Goal: Information Seeking & Learning: Learn about a topic

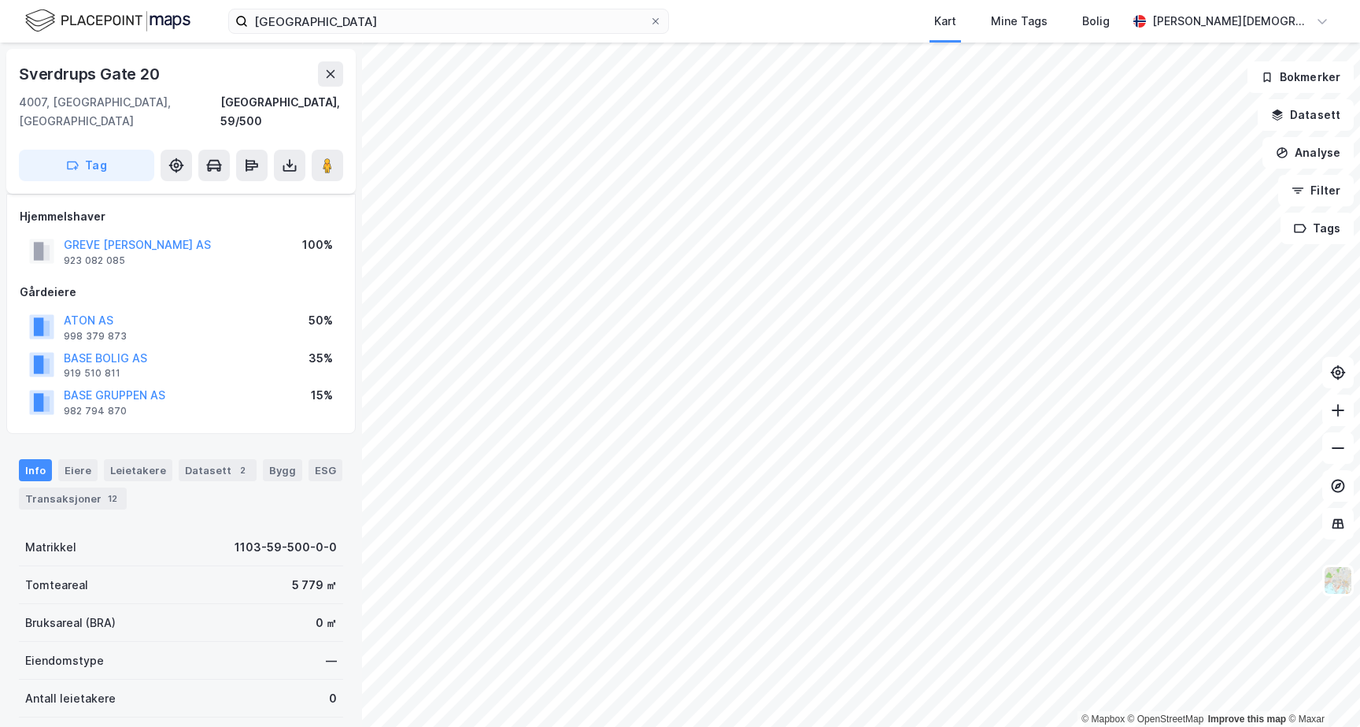
scroll to position [87, 0]
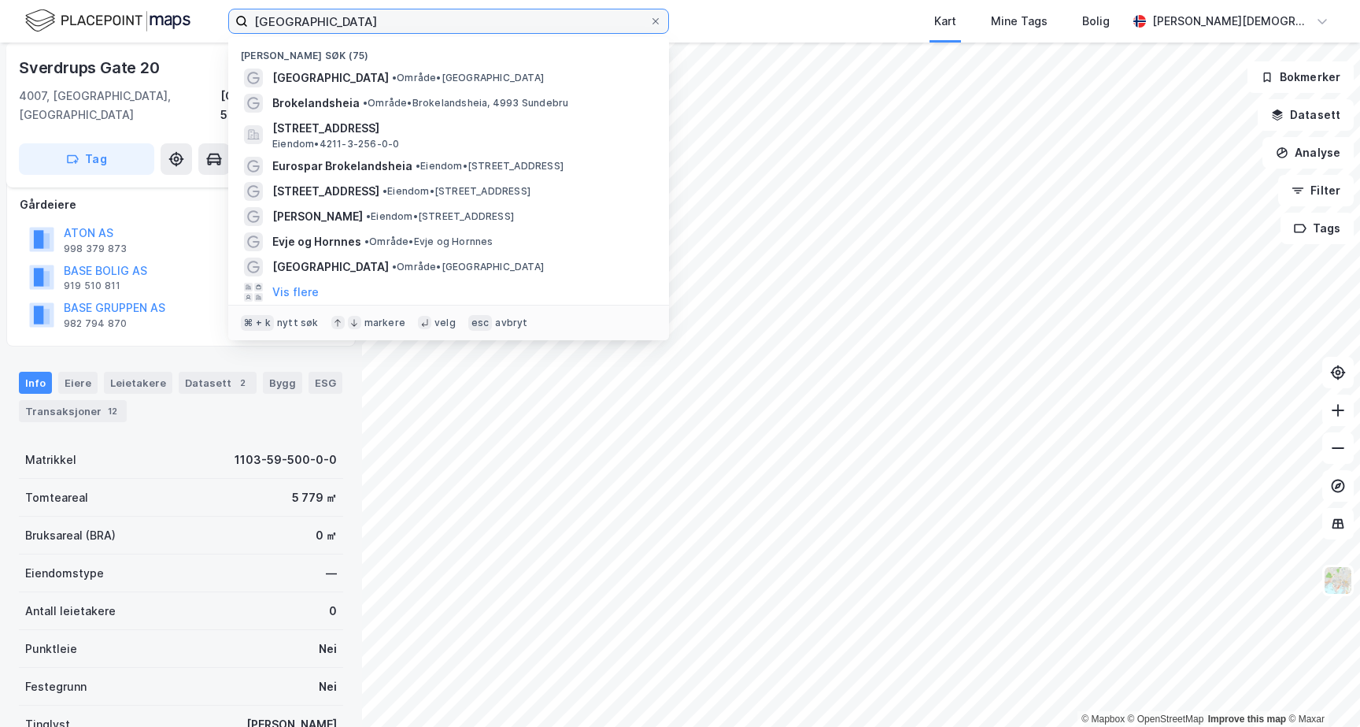
click at [276, 21] on input "[GEOGRAPHIC_DATA]" at bounding box center [448, 21] width 401 height 24
click at [275, 21] on input "[GEOGRAPHIC_DATA]" at bounding box center [448, 21] width 401 height 24
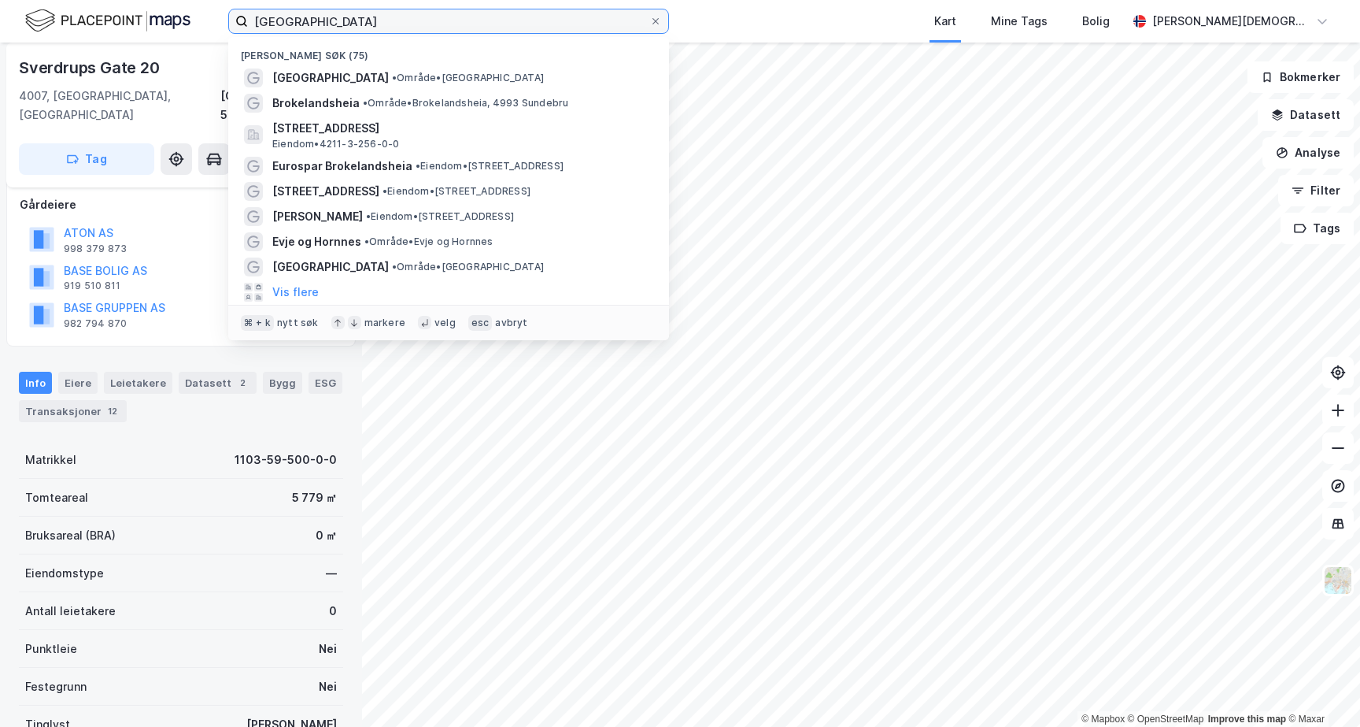
click at [275, 21] on input "[GEOGRAPHIC_DATA]" at bounding box center [448, 21] width 401 height 24
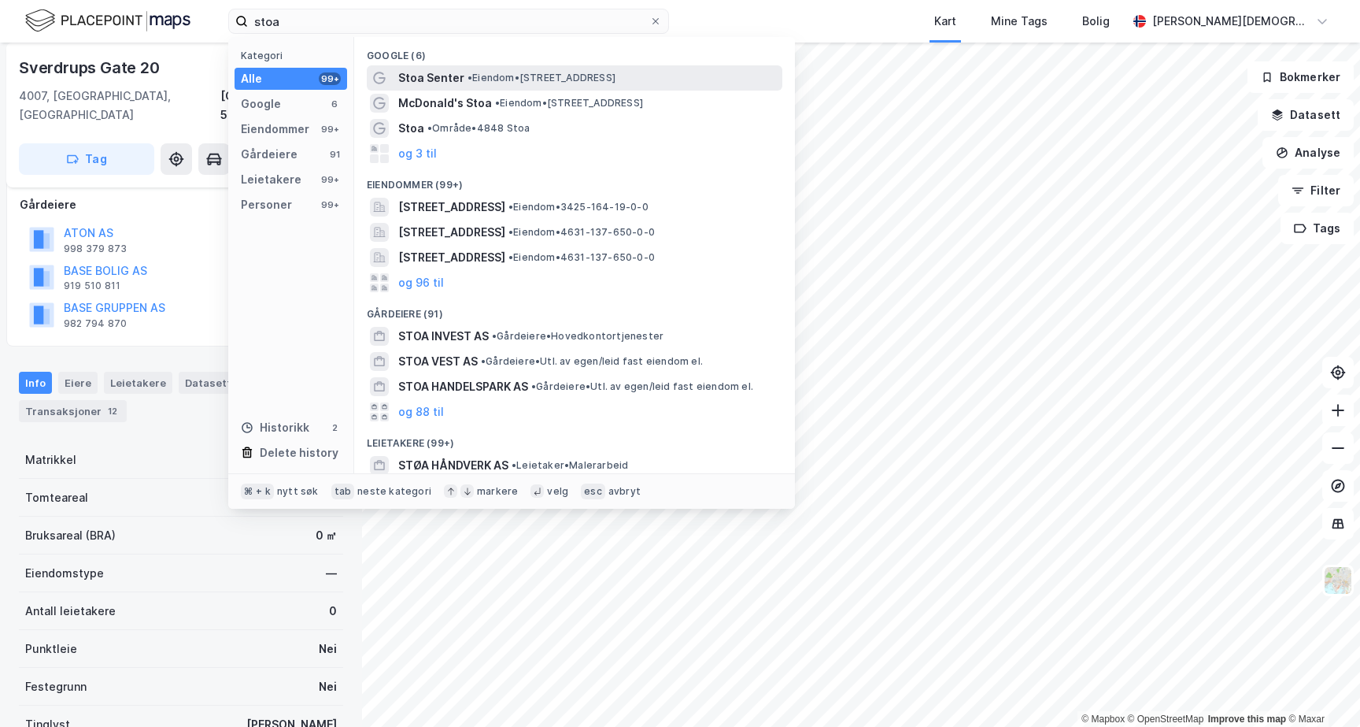
click at [428, 76] on span "Stoa Senter" at bounding box center [431, 77] width 66 height 19
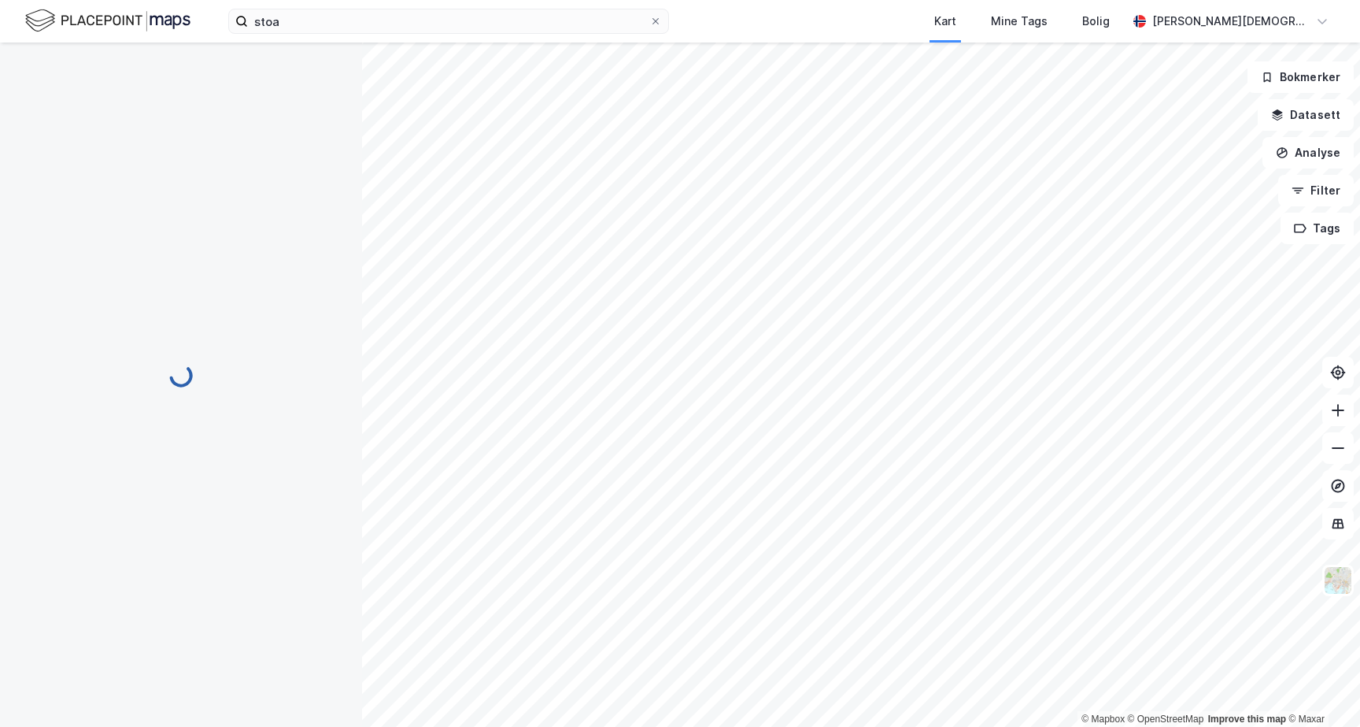
scroll to position [87, 0]
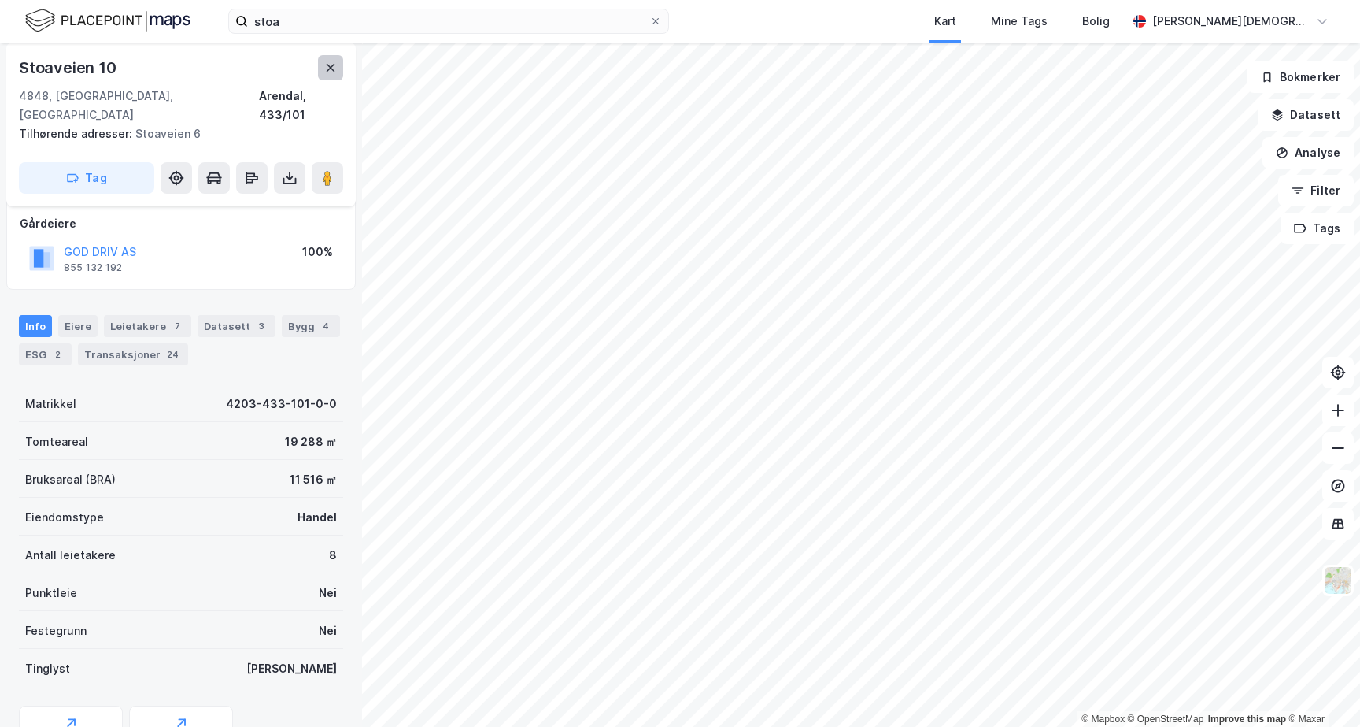
click at [330, 72] on icon at bounding box center [330, 67] width 13 height 13
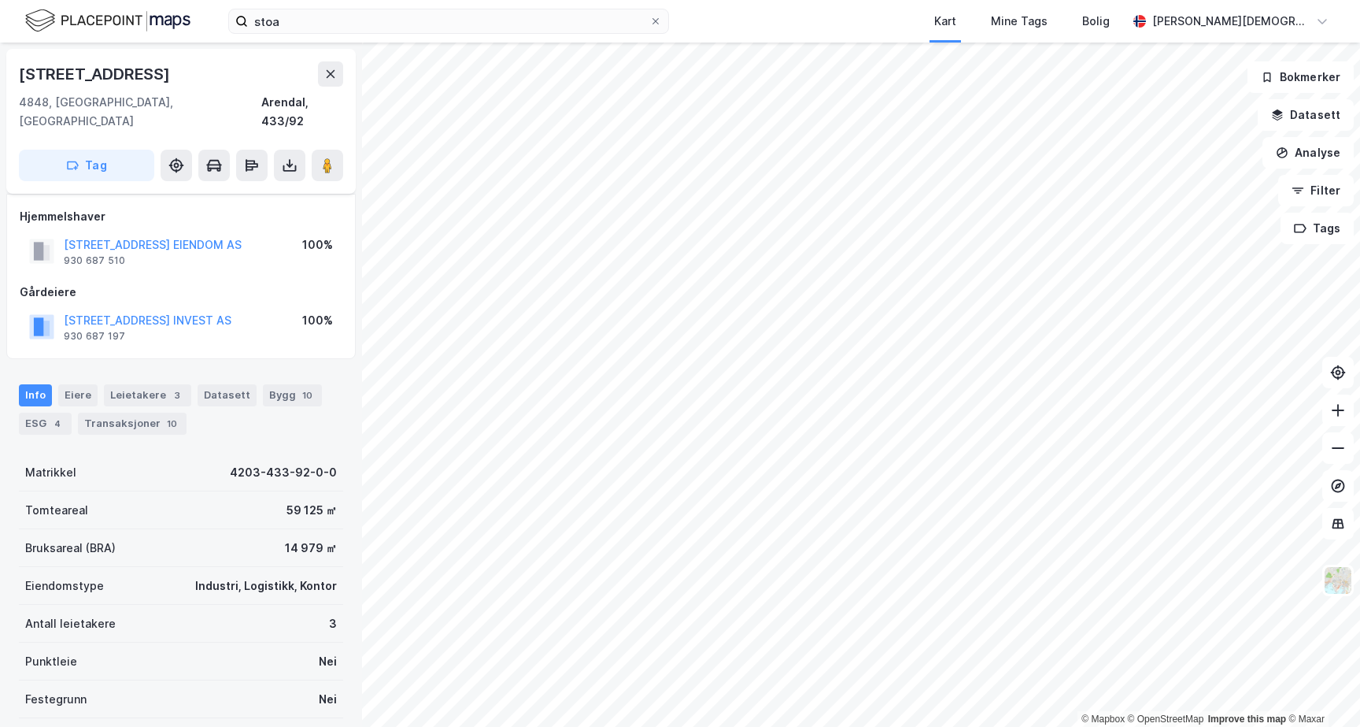
scroll to position [87, 0]
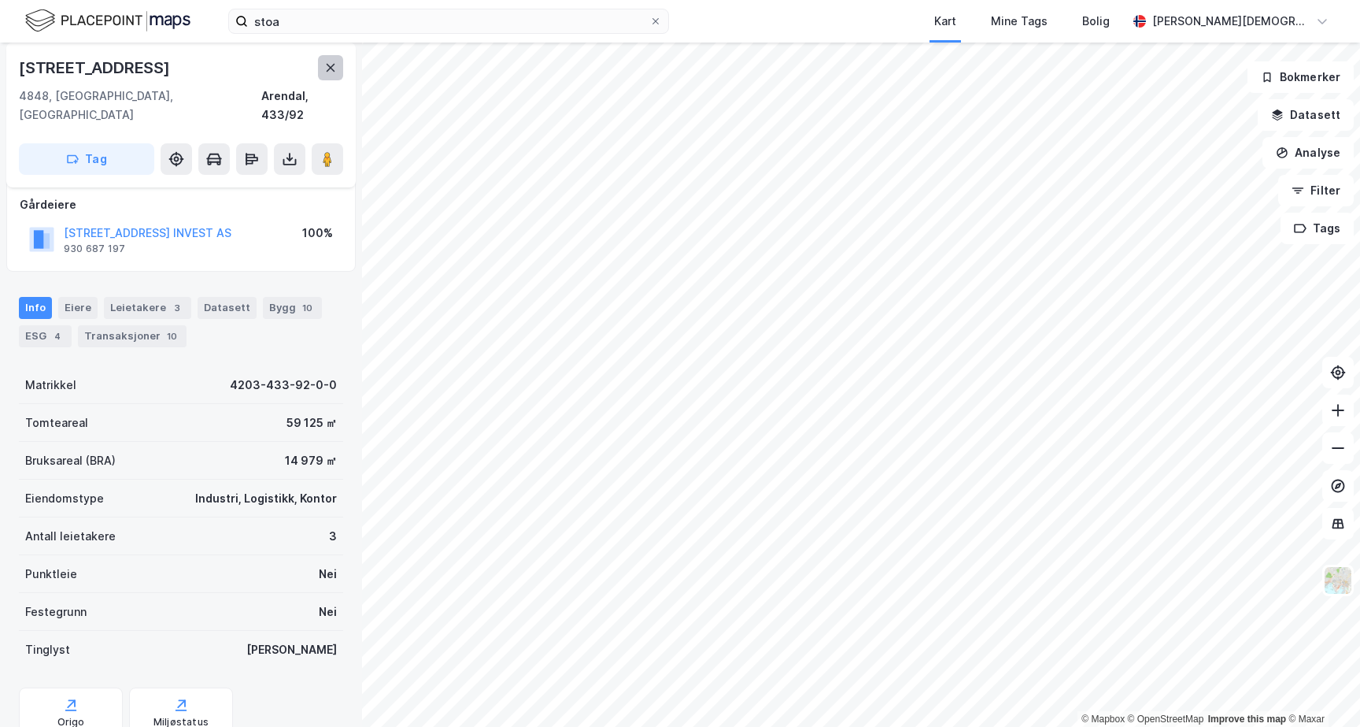
click at [335, 68] on icon at bounding box center [330, 67] width 13 height 13
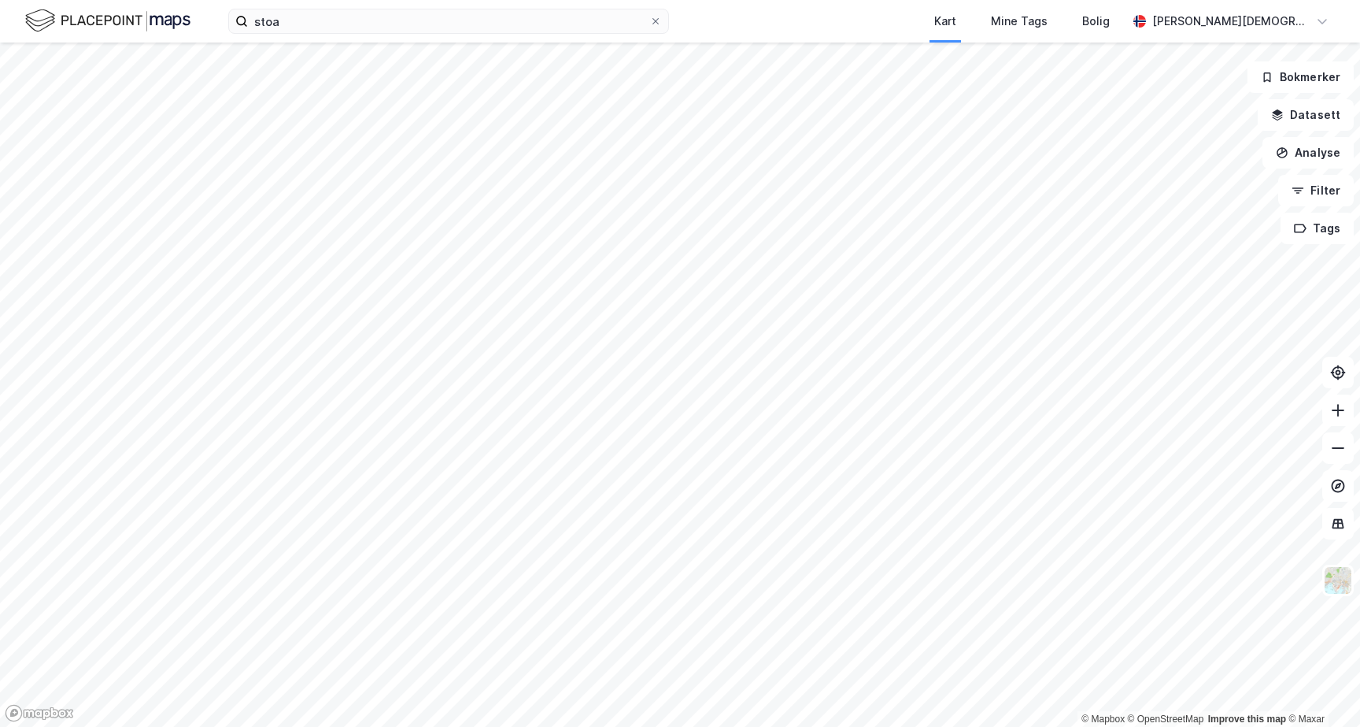
click at [847, 21] on div "Kart Mine Tags Bolig" at bounding box center [936, 21] width 383 height 43
click at [355, 38] on div "stoa Kart Mine Tags Bolig [PERSON_NAME]" at bounding box center [680, 21] width 1360 height 43
click at [353, 34] on div "stoa Kart Mine Tags Bolig [PERSON_NAME]" at bounding box center [680, 21] width 1360 height 43
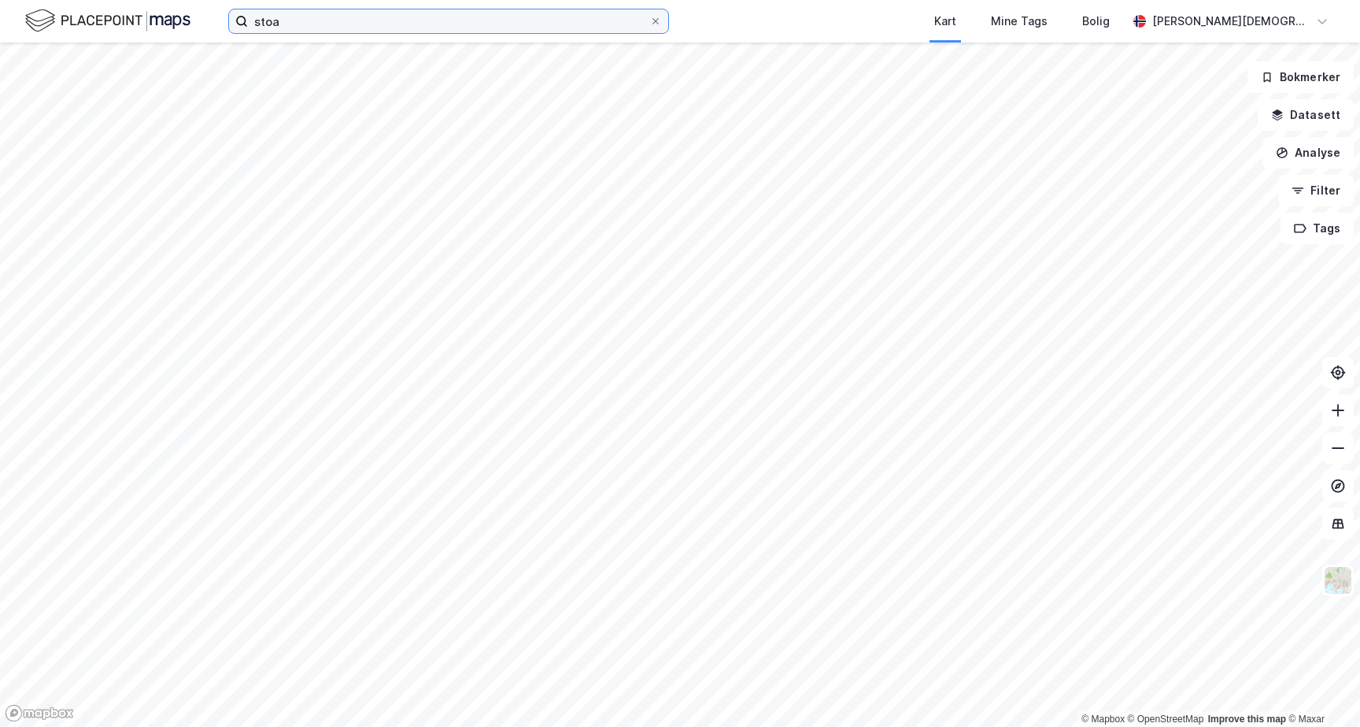
click at [347, 28] on input "stoa" at bounding box center [448, 21] width 401 height 24
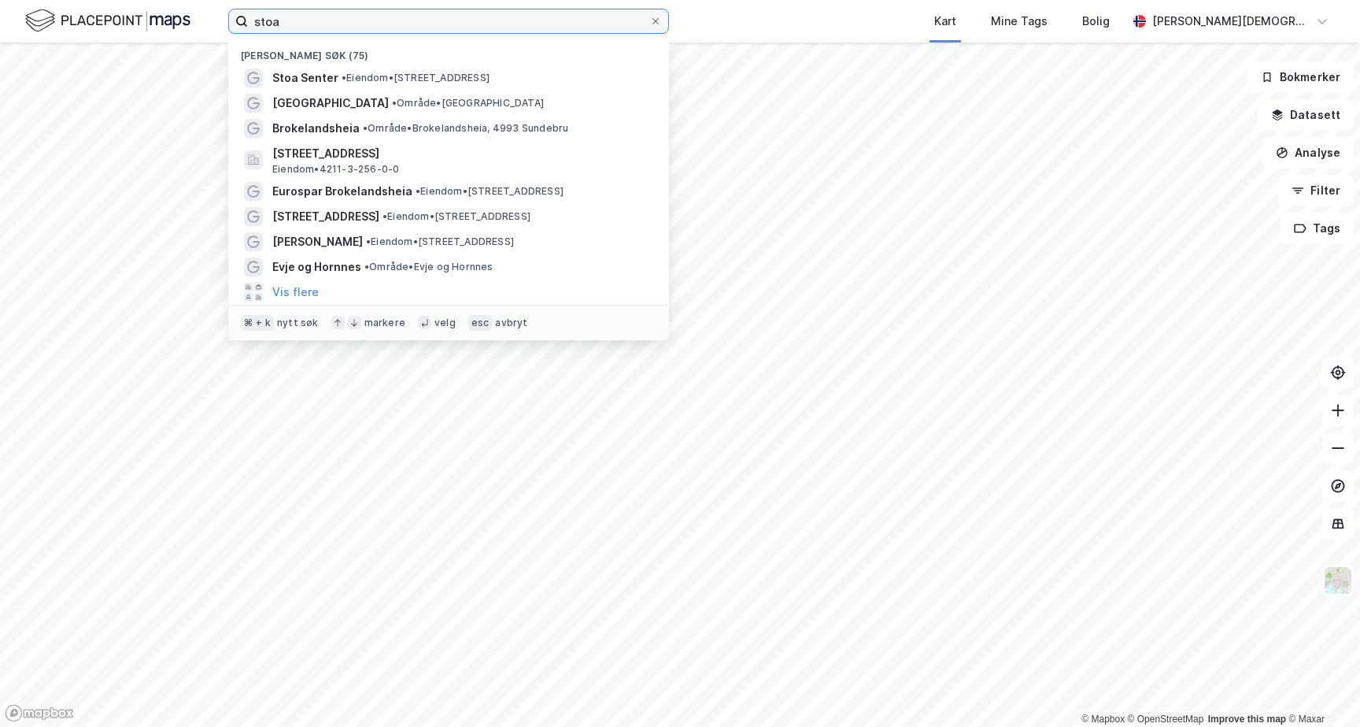
click at [347, 28] on input "stoa" at bounding box center [448, 21] width 401 height 24
click at [346, 29] on input "stoa" at bounding box center [448, 21] width 401 height 24
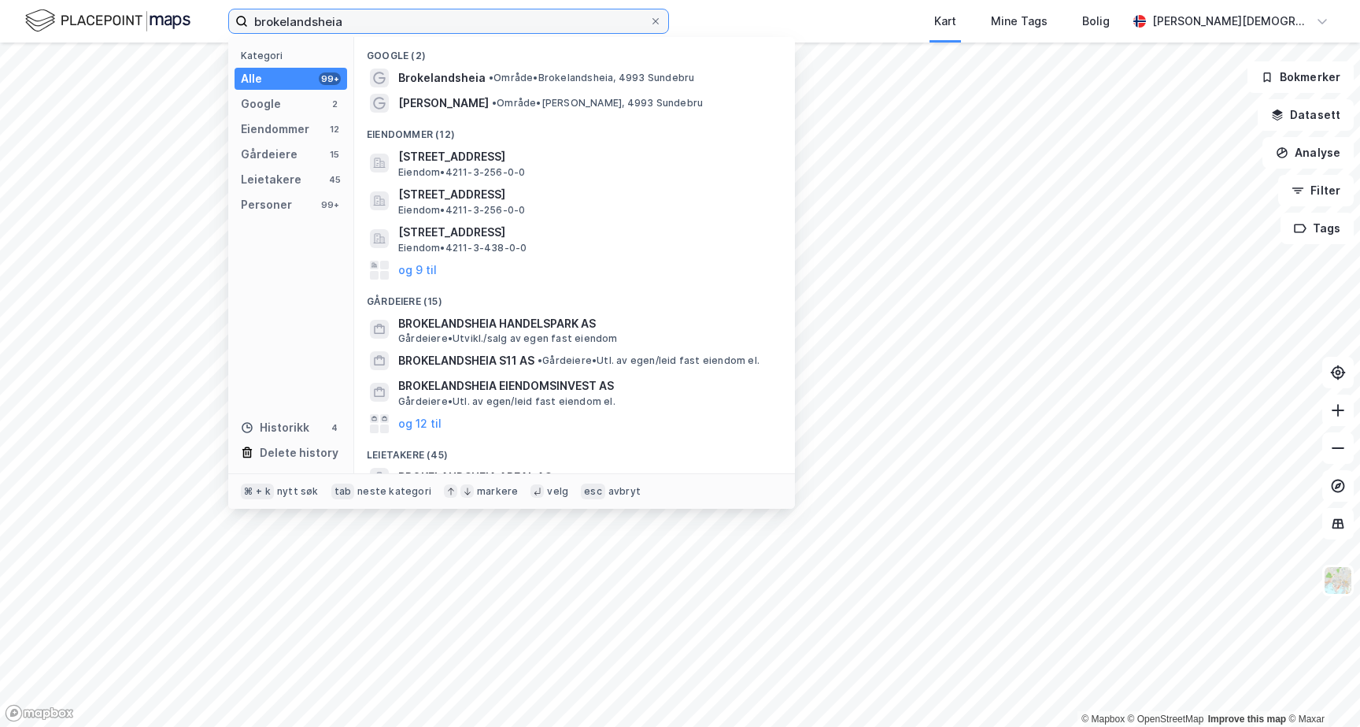
type input "brokelandsheia"
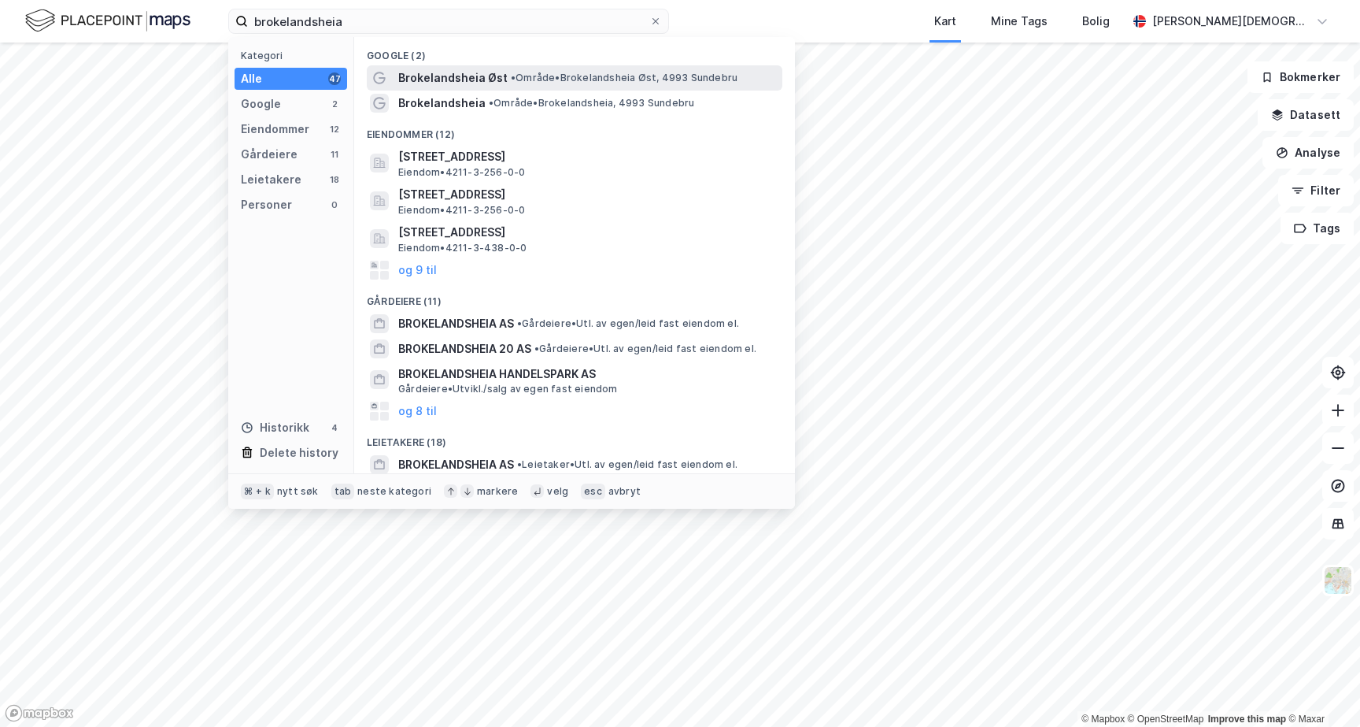
click at [468, 76] on span "Brokelandsheia Øst" at bounding box center [452, 77] width 109 height 19
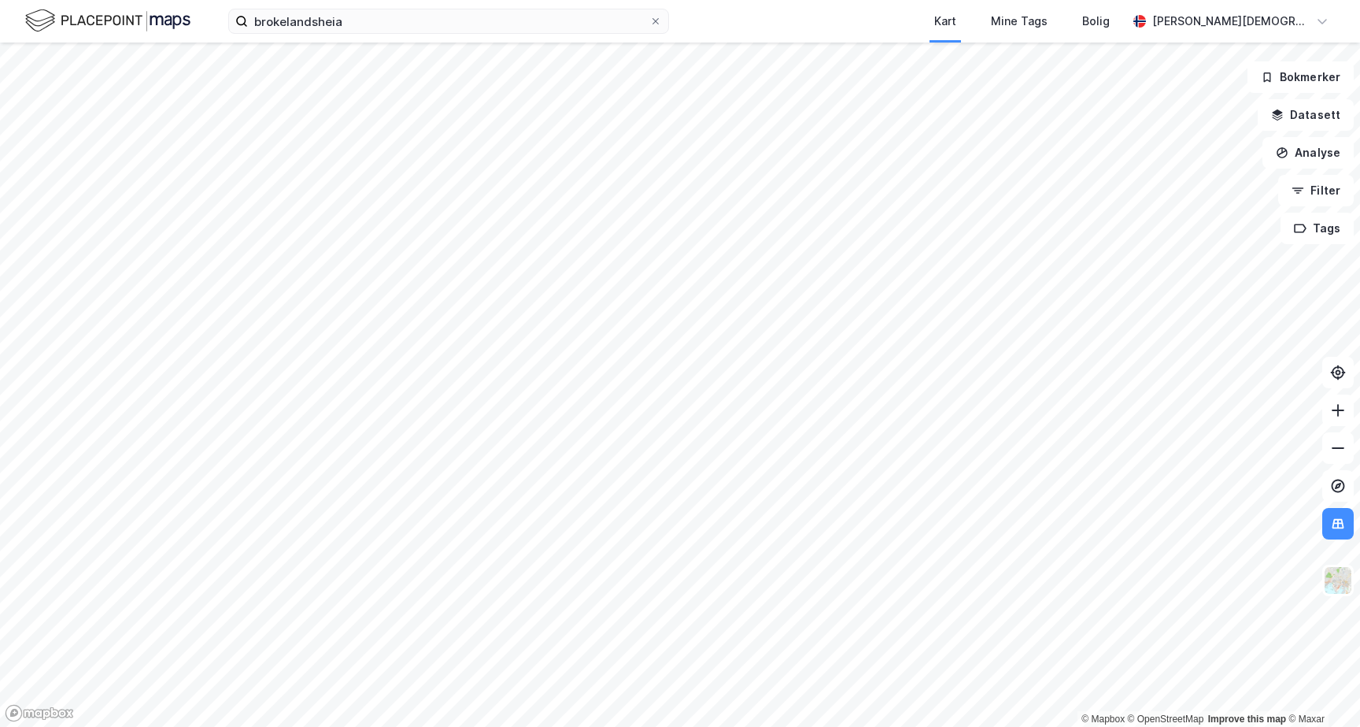
click at [803, 7] on div "Kart Mine Tags Bolig" at bounding box center [936, 21] width 383 height 43
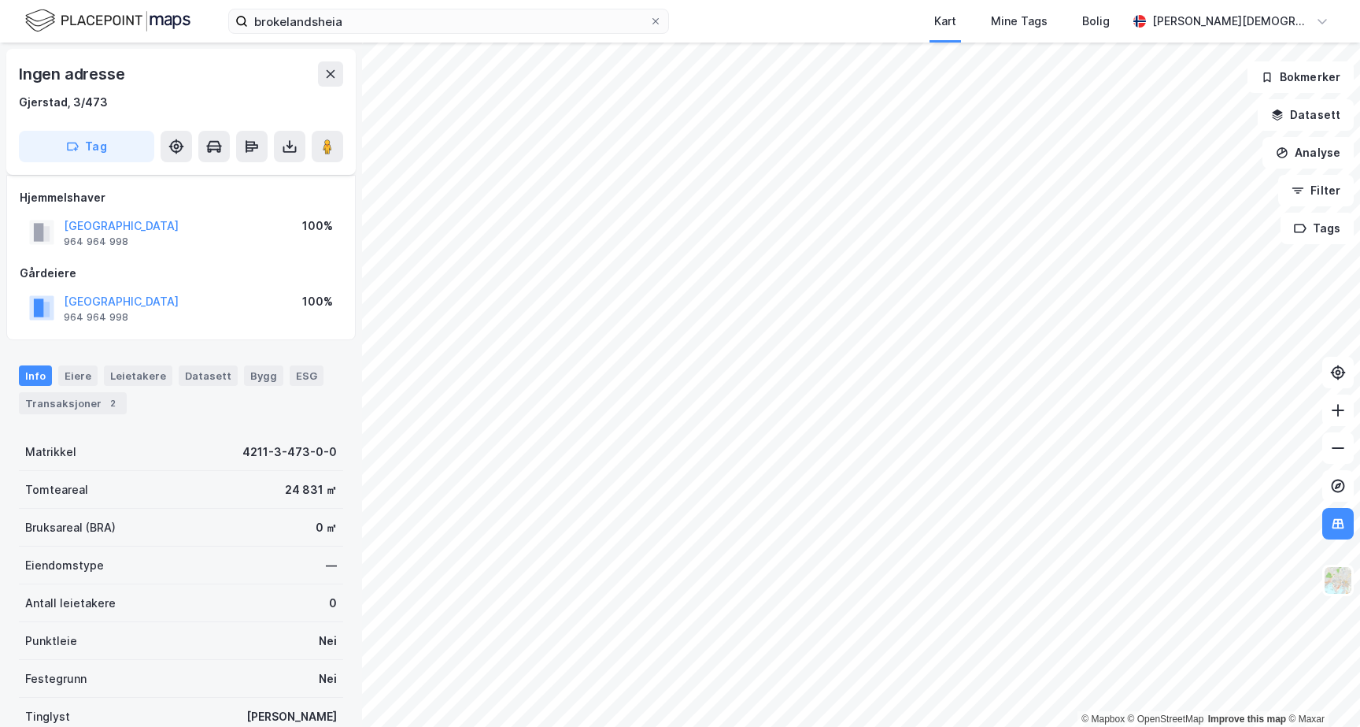
scroll to position [87, 0]
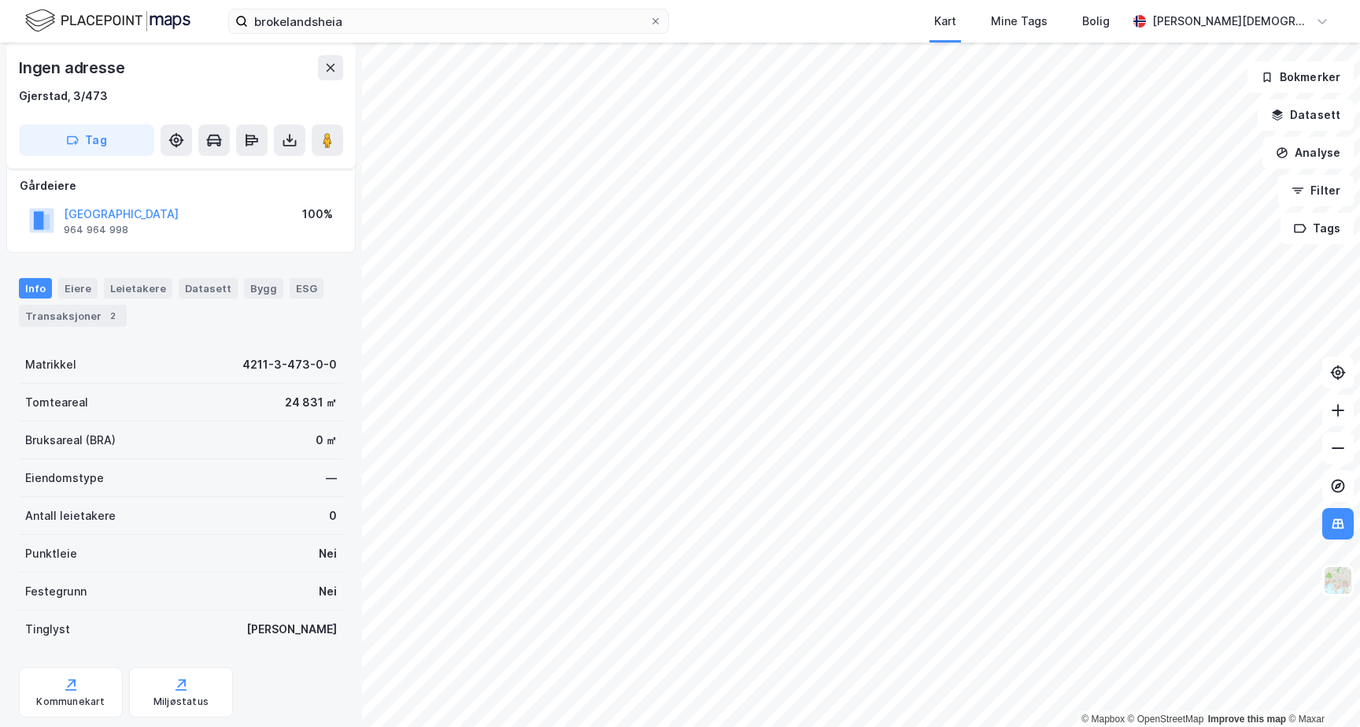
scroll to position [87, 0]
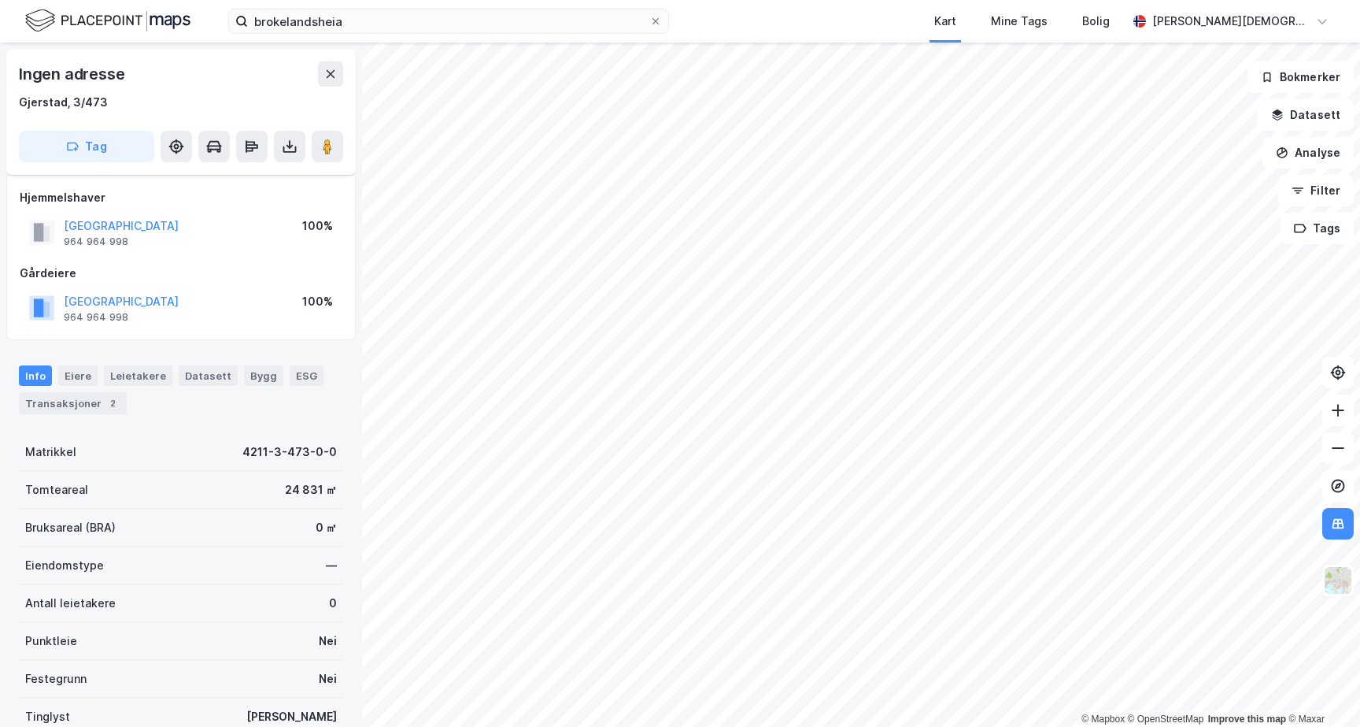
scroll to position [87, 0]
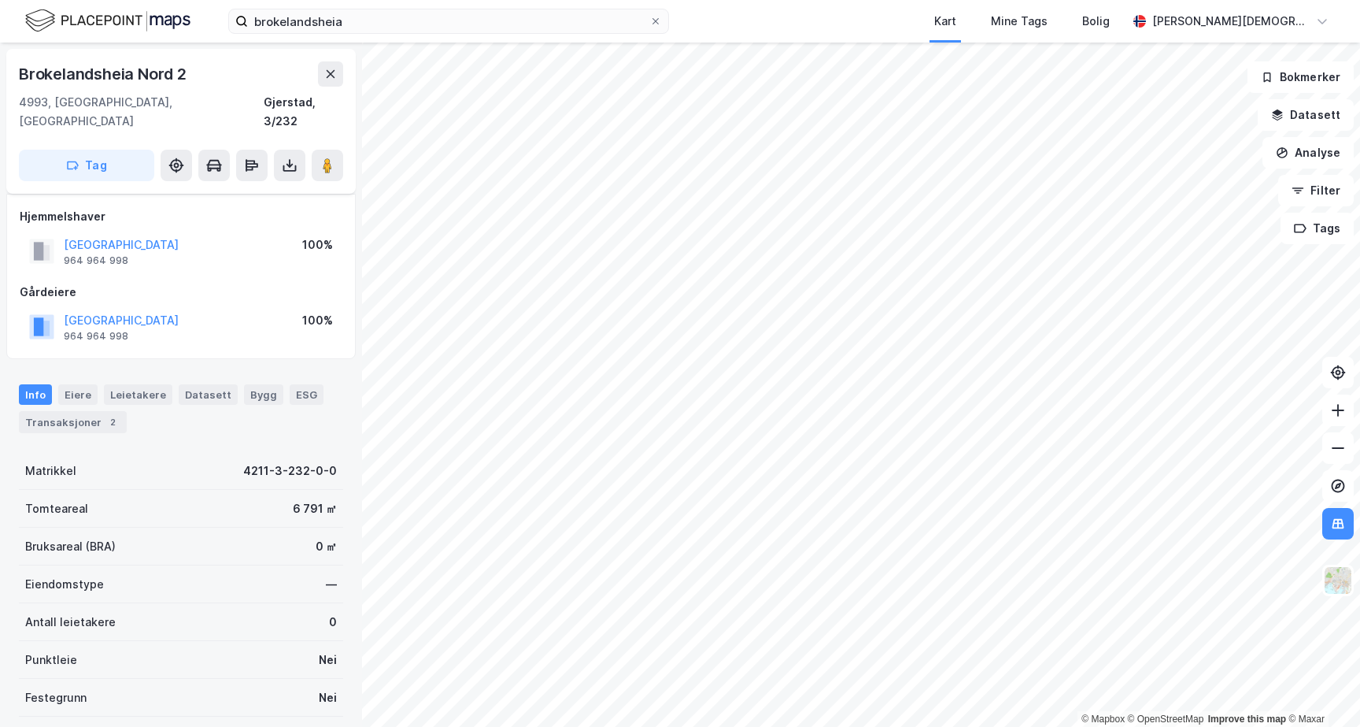
scroll to position [87, 0]
